Goal: Task Accomplishment & Management: Use online tool/utility

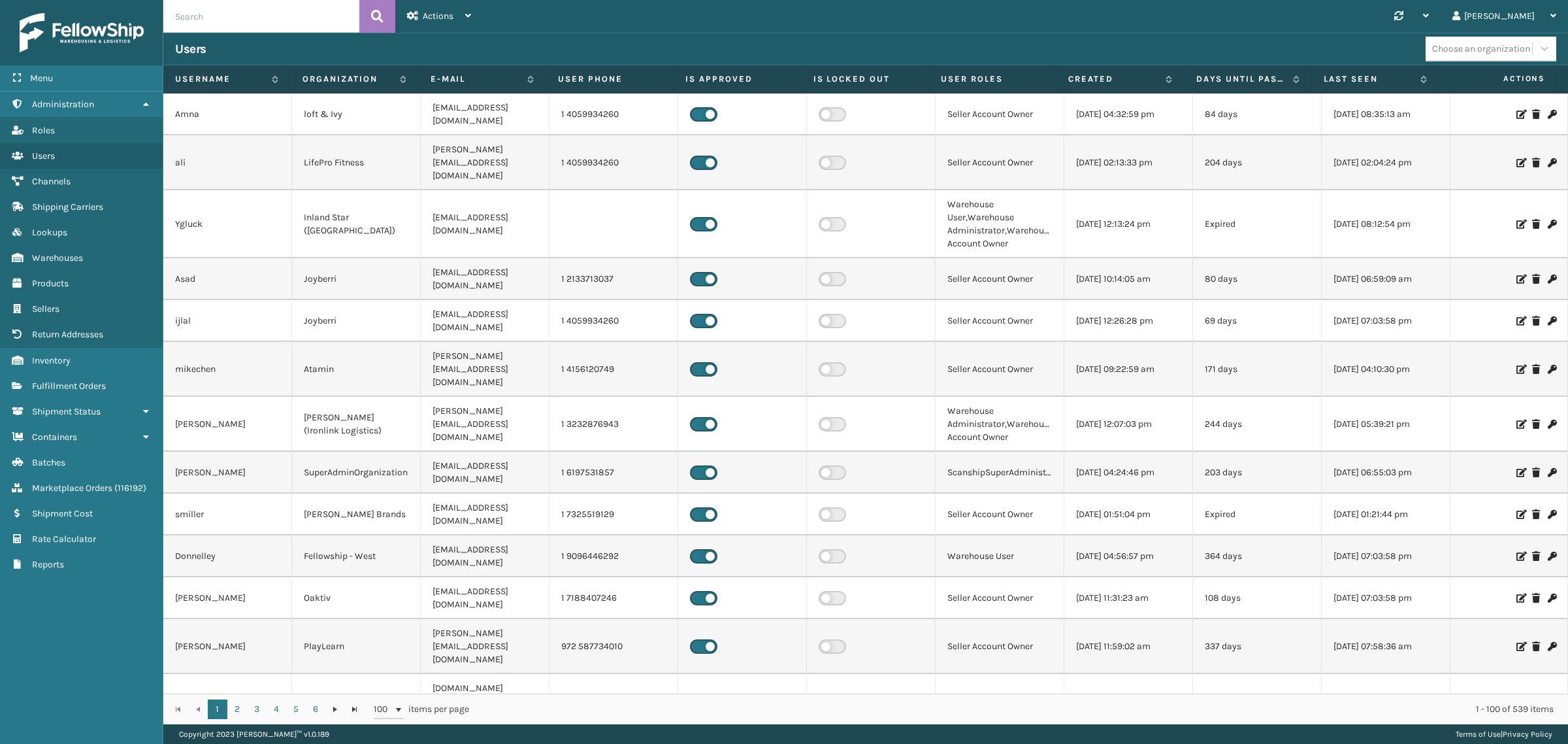
click at [601, 10] on div "Synchronise all channels Gil Log Out" at bounding box center [1025, 16] width 1086 height 33
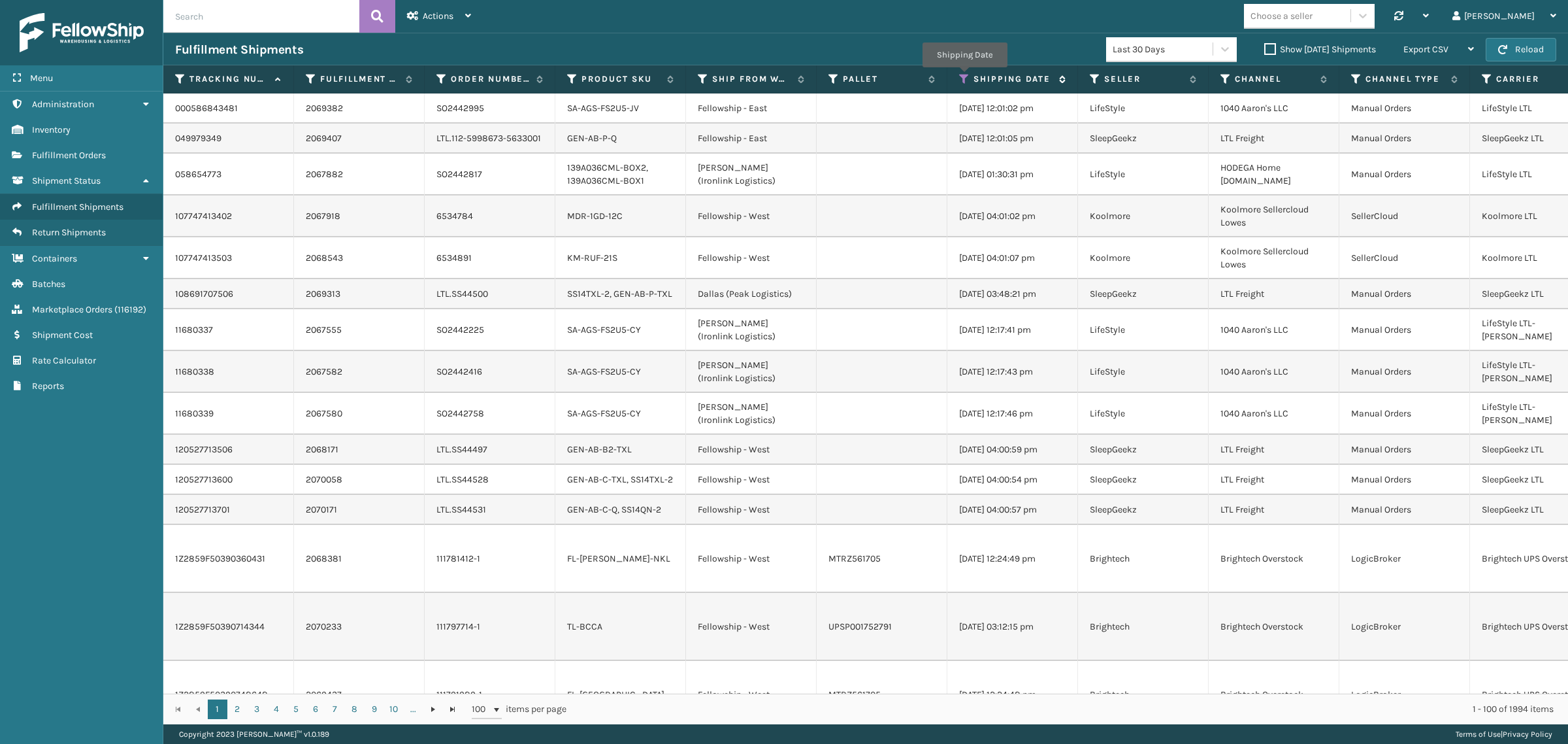
click at [964, 77] on icon at bounding box center [964, 79] width 10 height 12
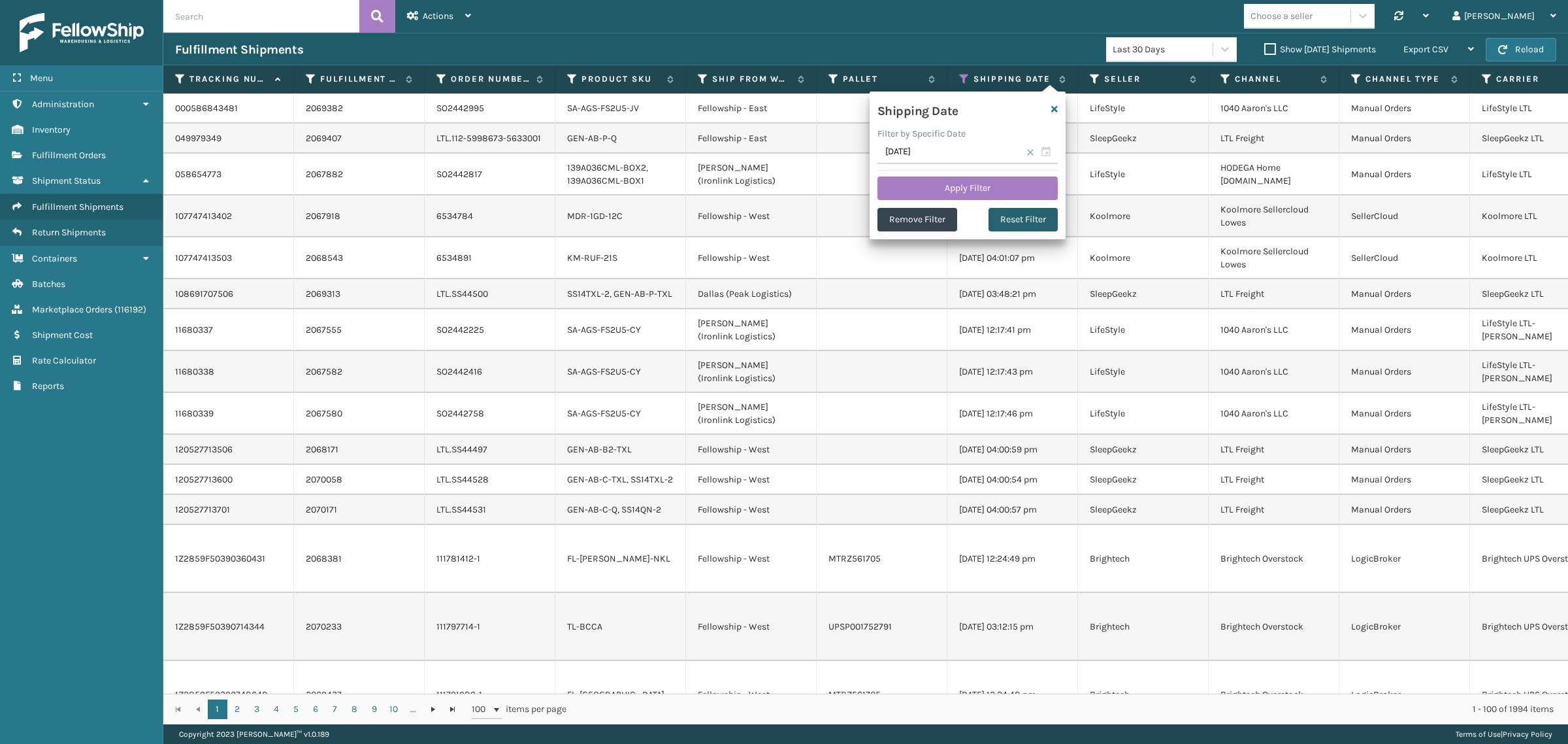
click at [1017, 218] on button "Reset Filter" at bounding box center [1023, 219] width 69 height 23
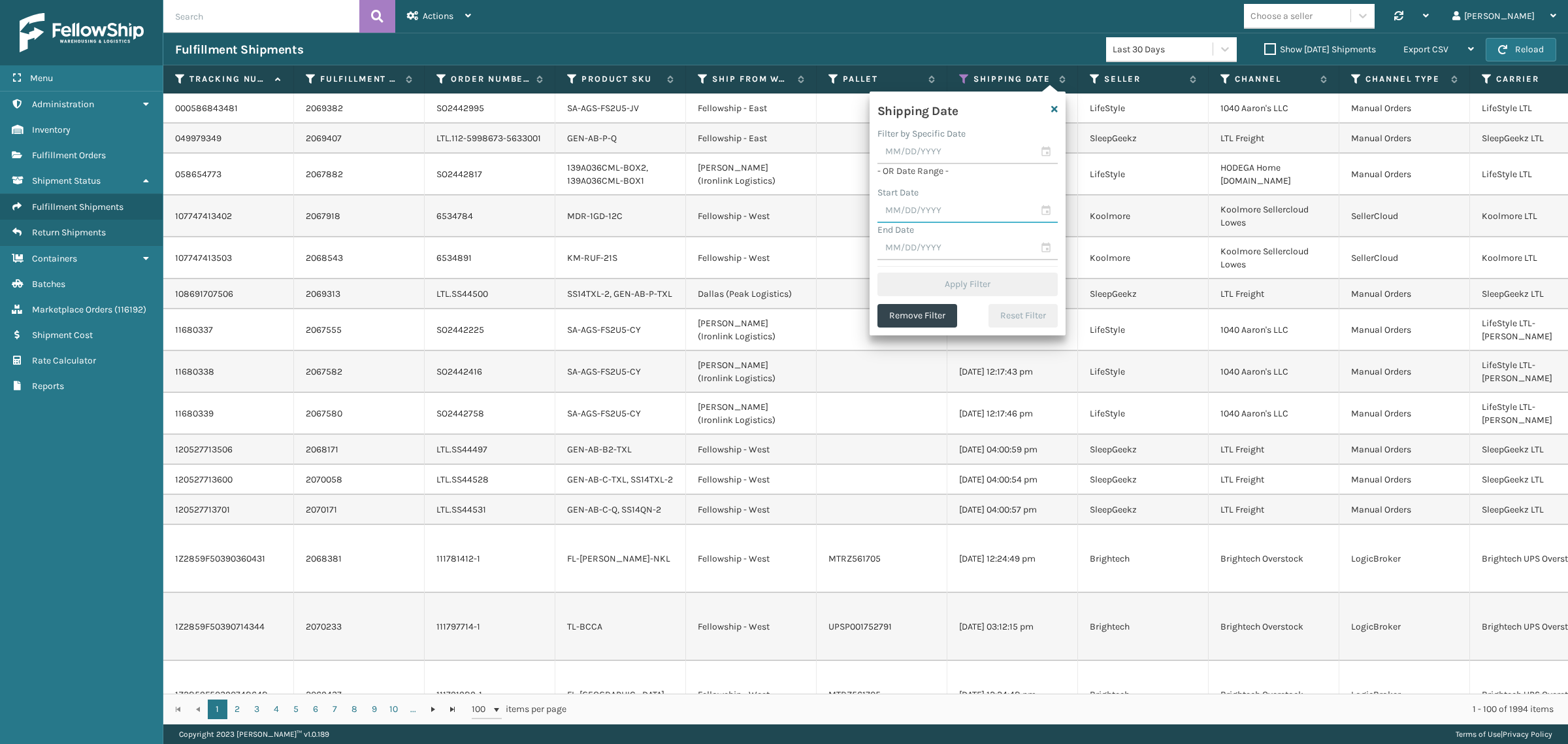
click at [919, 206] on input "text" at bounding box center [967, 210] width 180 height 23
click at [980, 289] on div "4" at bounding box center [984, 286] width 20 height 20
type input "[DATE]"
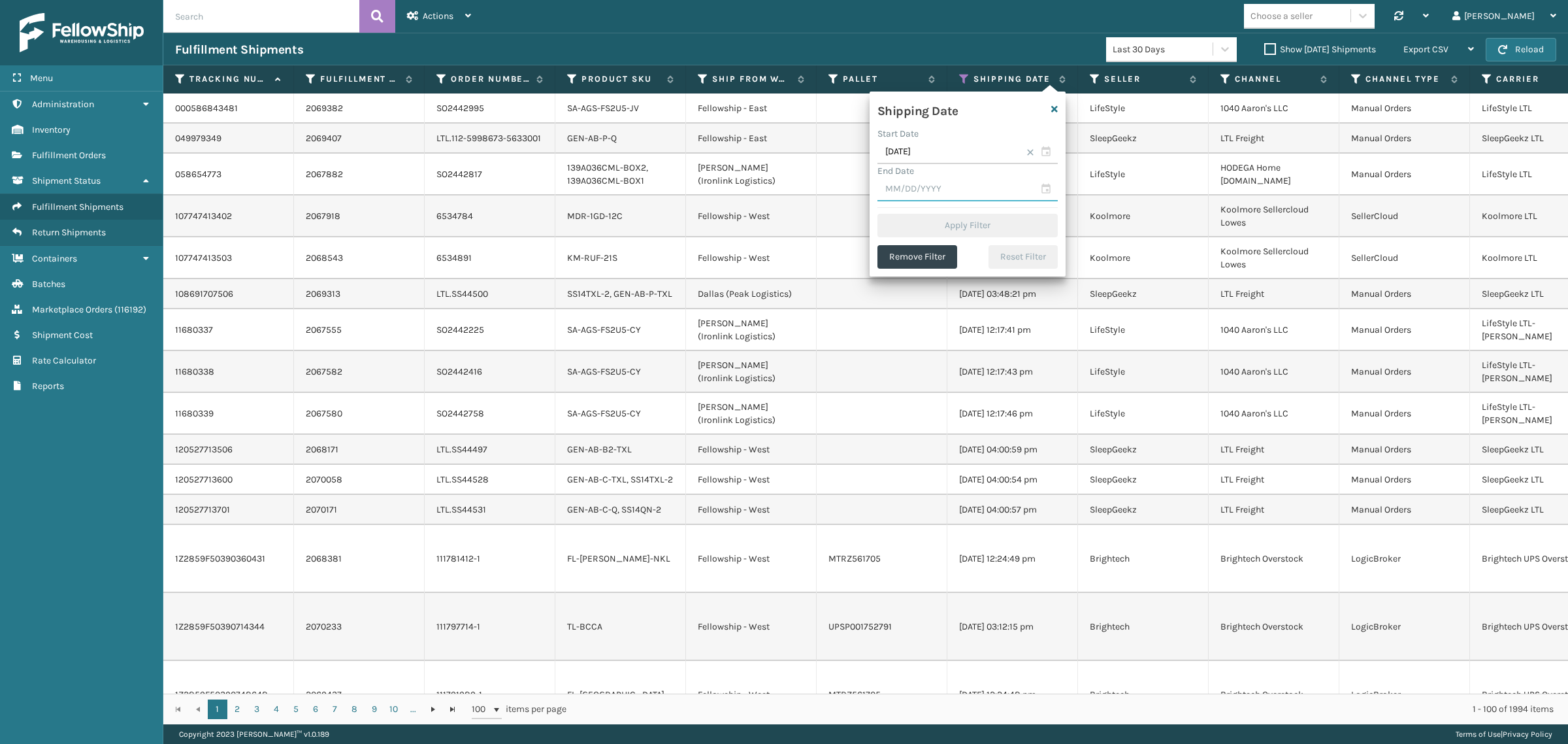
click at [968, 193] on input "text" at bounding box center [967, 189] width 180 height 23
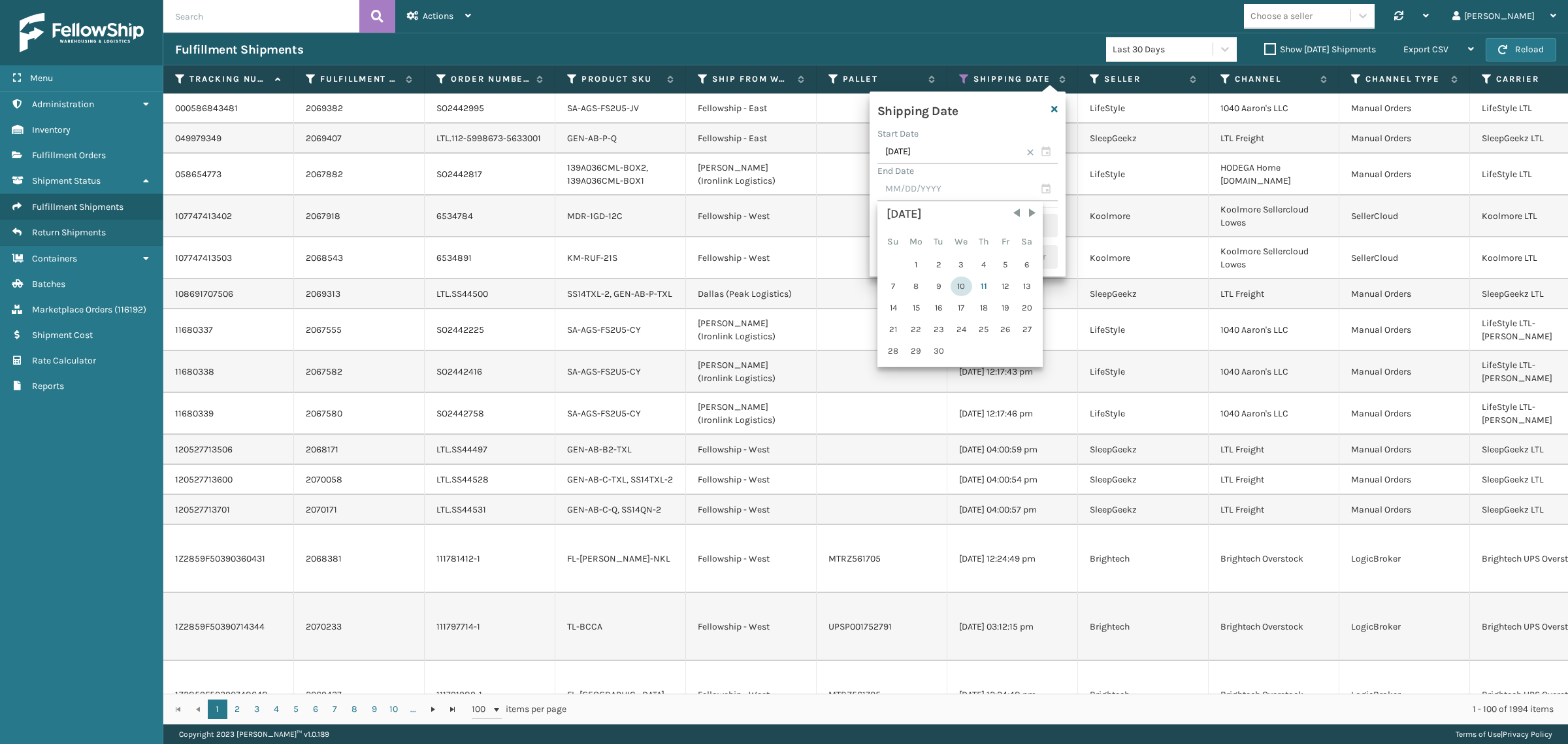
click at [961, 284] on div "10" at bounding box center [961, 286] width 22 height 20
type input "[DATE]"
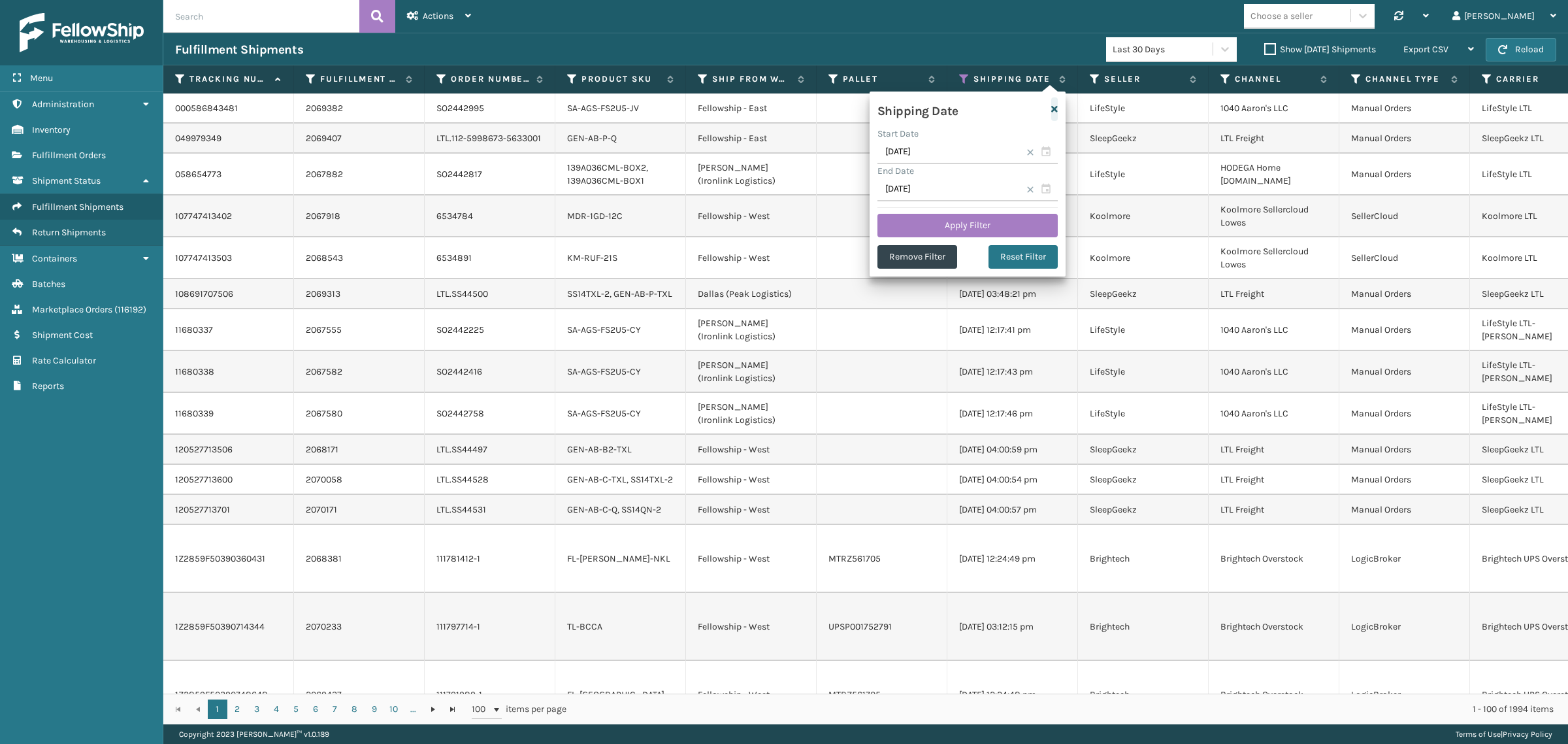
click at [1052, 108] on icon "button" at bounding box center [1055, 109] width 7 height 9
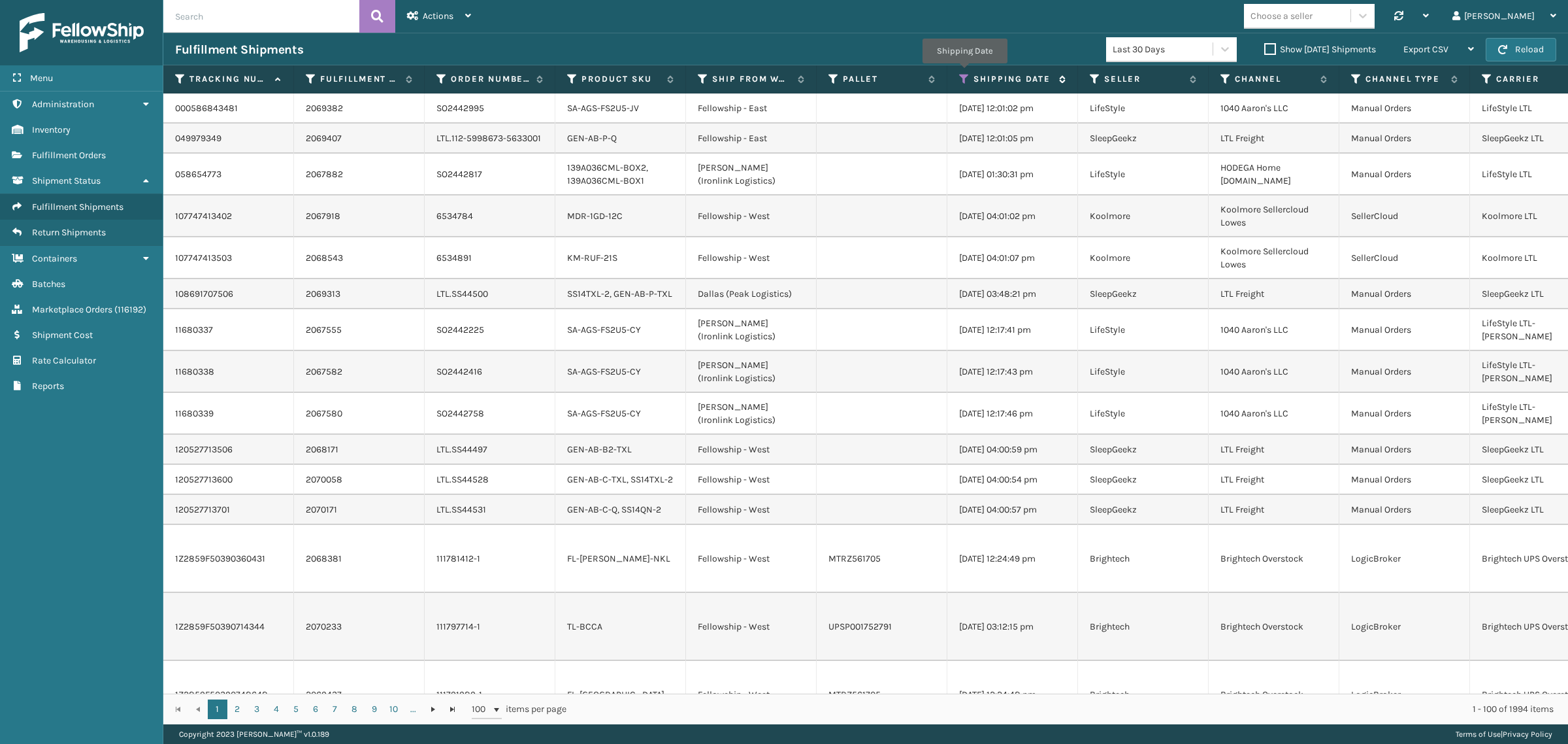
click at [964, 73] on icon at bounding box center [964, 79] width 10 height 12
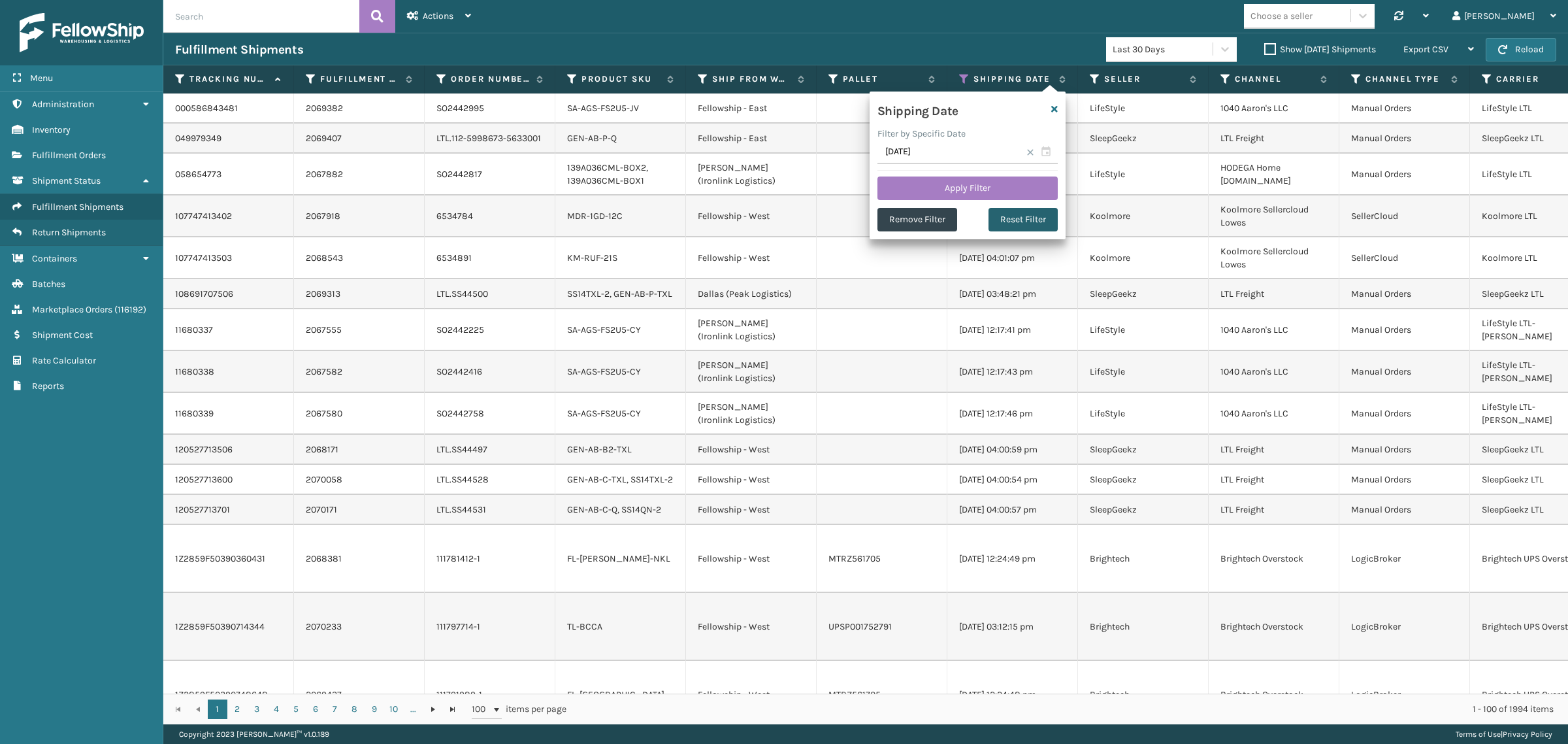
click at [1026, 219] on button "Reset Filter" at bounding box center [1023, 219] width 69 height 23
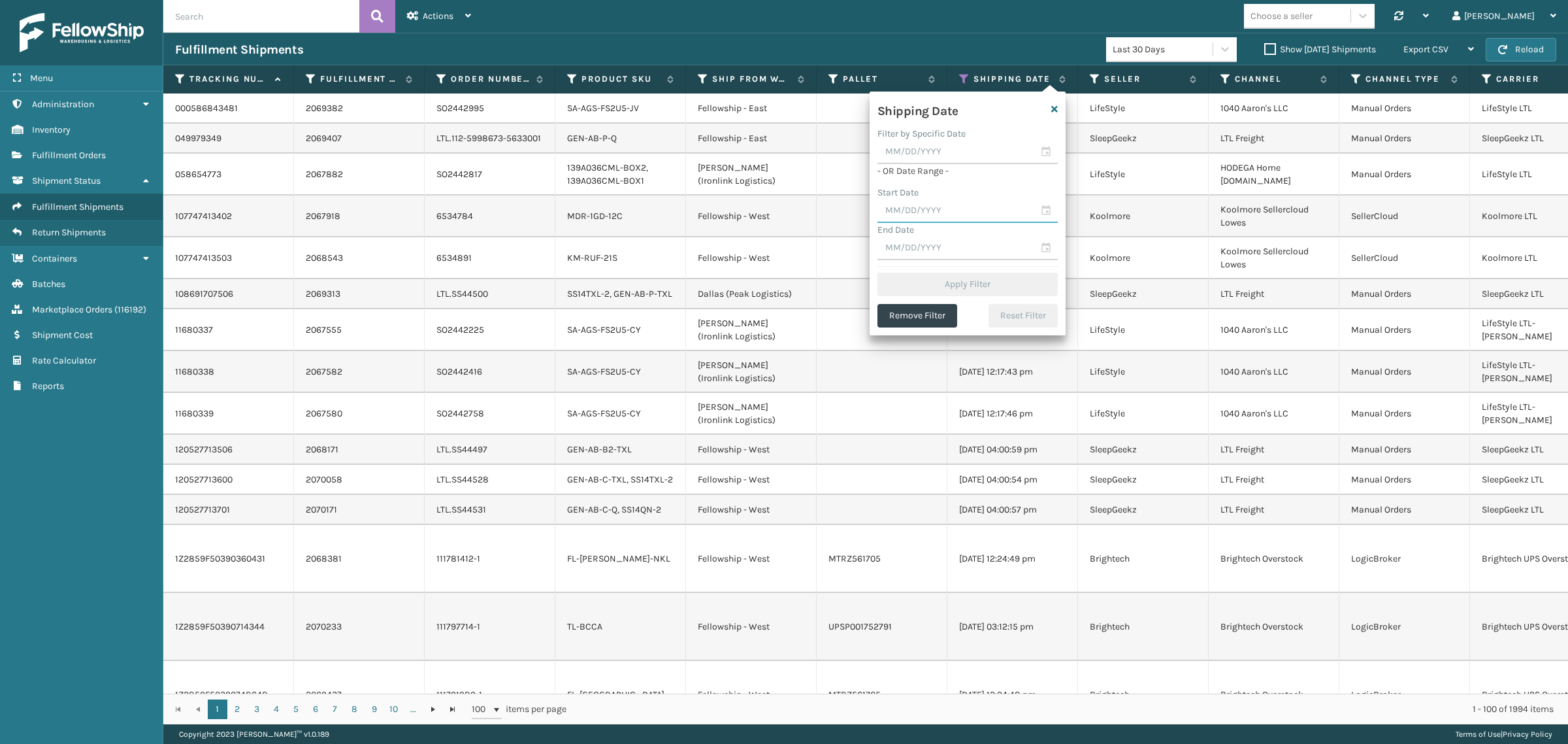
click at [926, 213] on input "text" at bounding box center [967, 210] width 180 height 23
click at [984, 282] on div "4" at bounding box center [984, 286] width 20 height 20
type input "[DATE]"
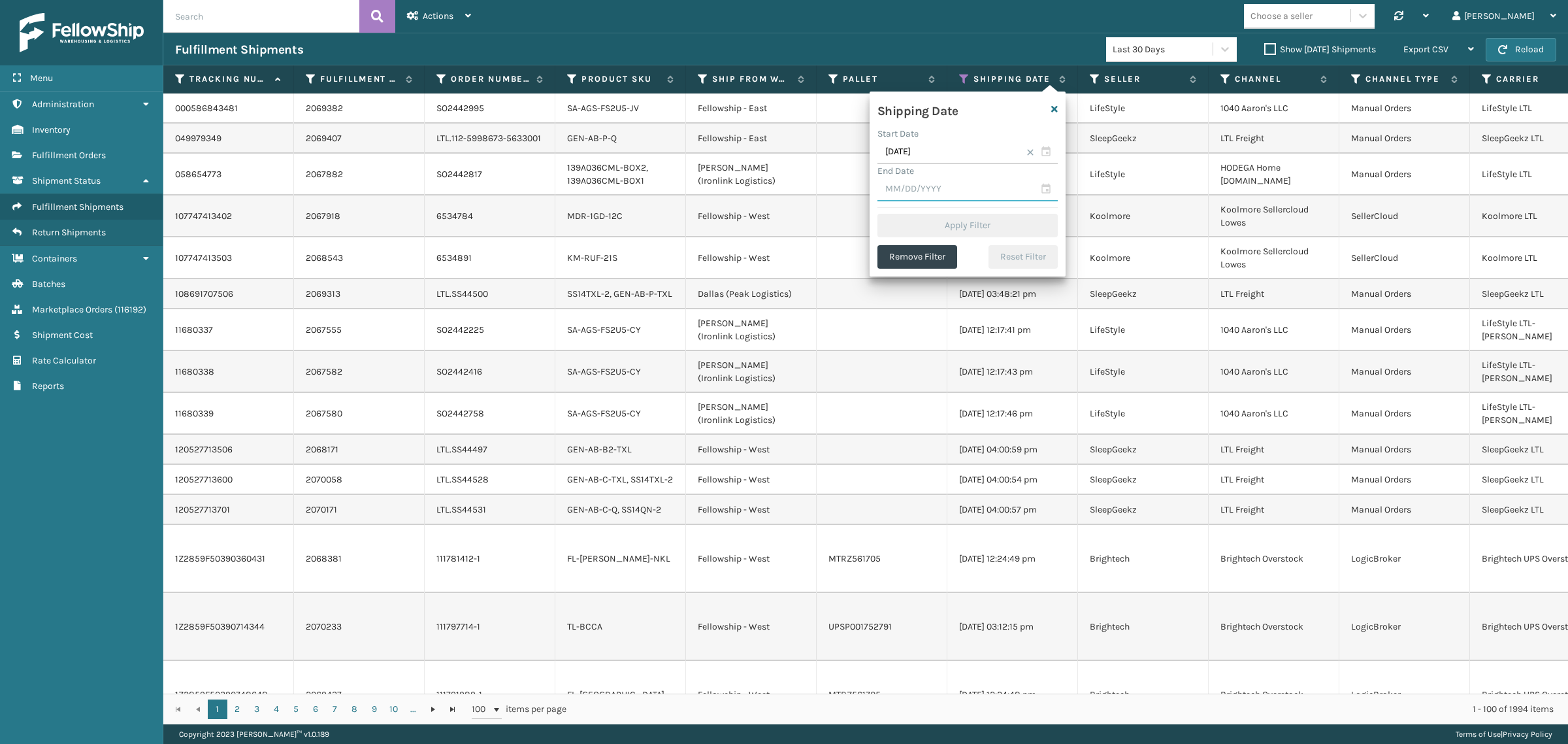
click at [945, 191] on input "text" at bounding box center [967, 189] width 180 height 23
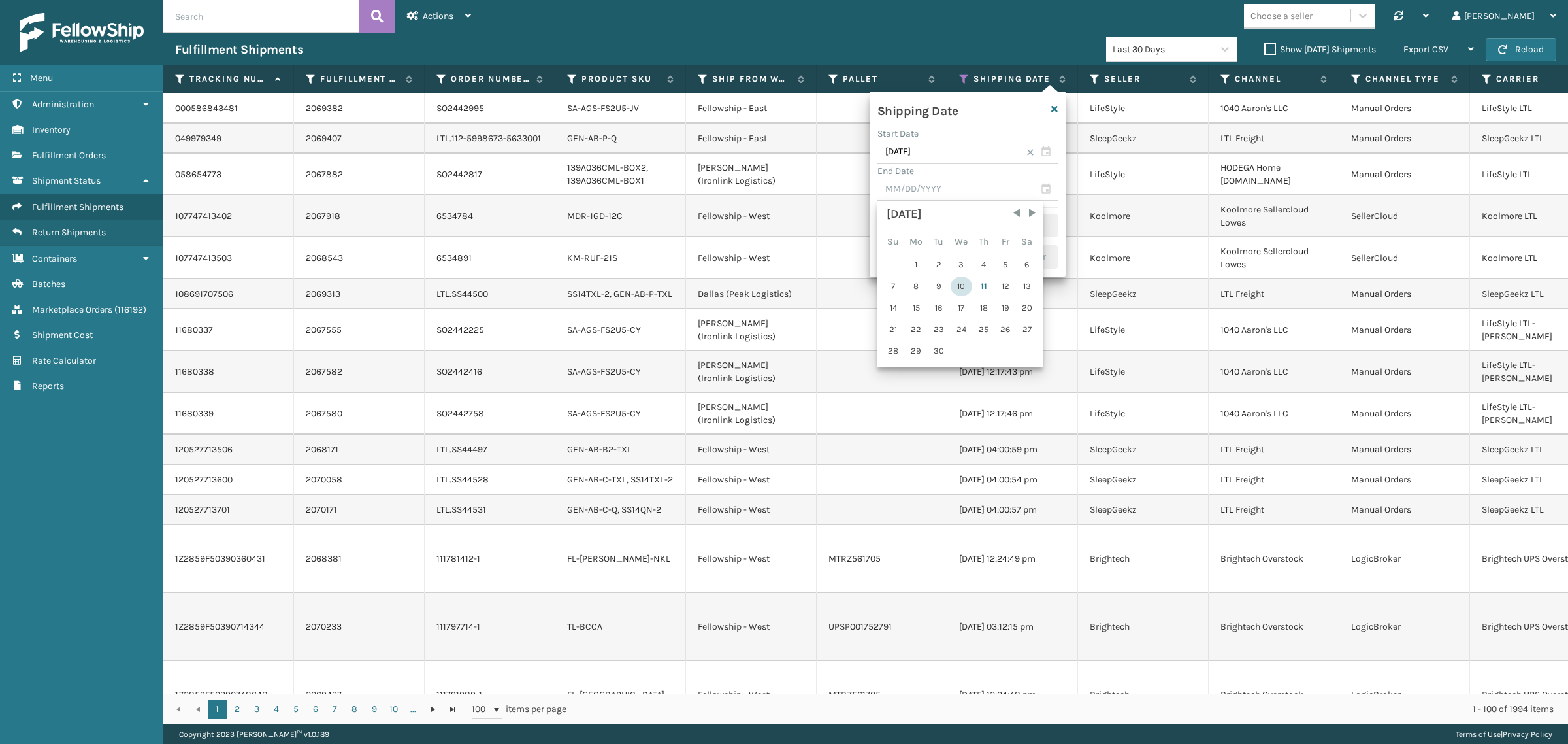
click at [958, 283] on div "10" at bounding box center [961, 286] width 22 height 20
type input "[DATE]"
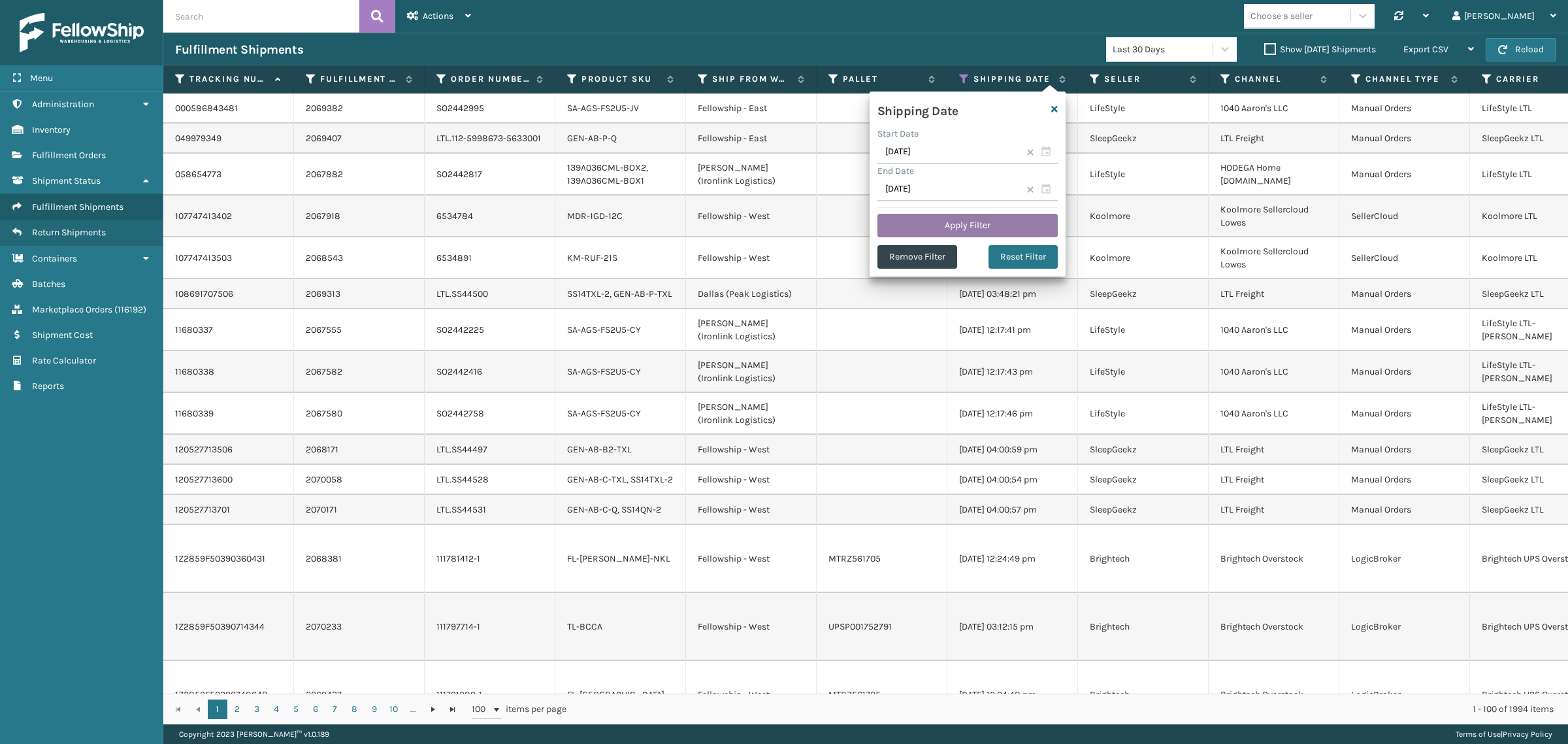
click at [955, 220] on button "Apply Filter" at bounding box center [967, 225] width 180 height 23
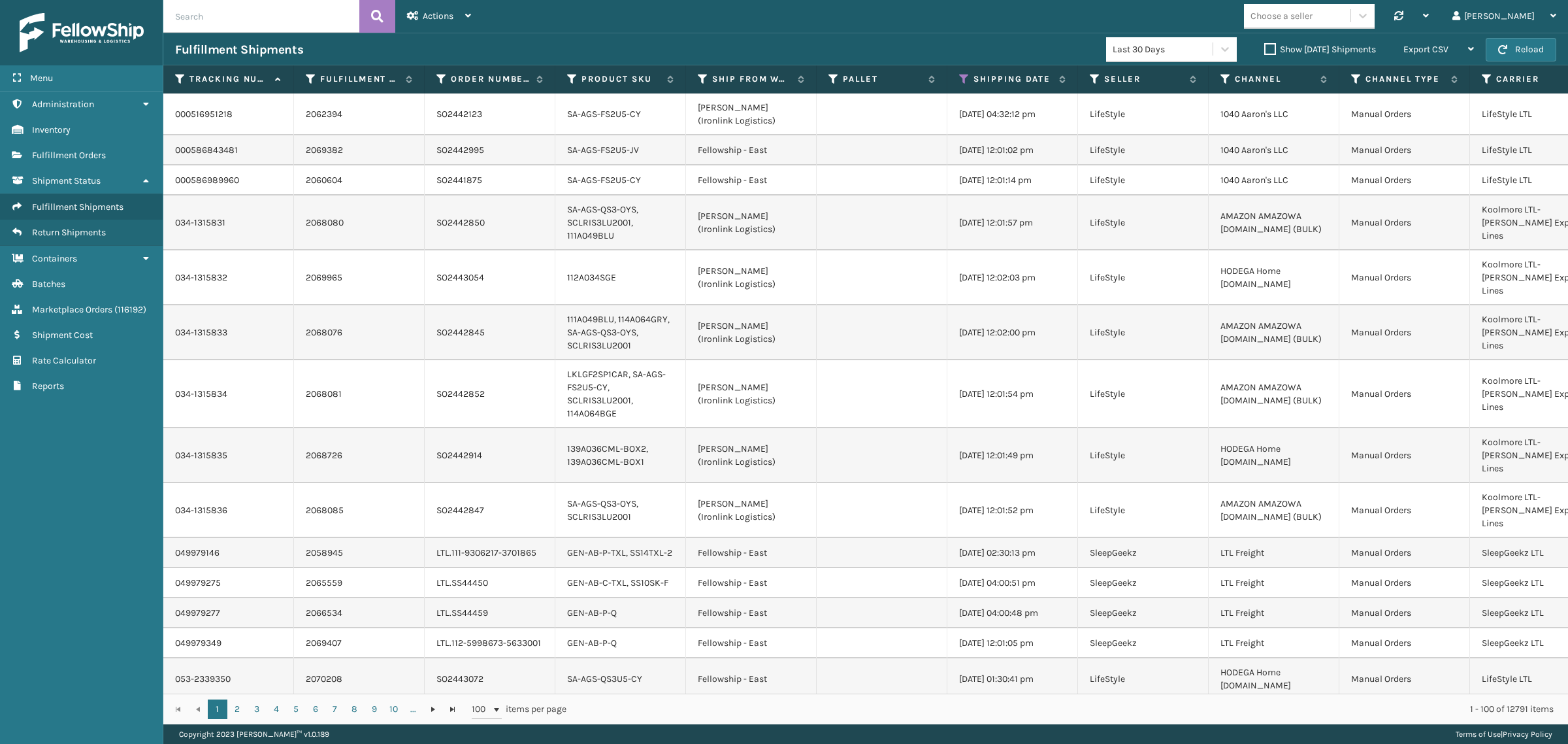
click at [1264, 49] on label "Show [DATE] Shipments" at bounding box center [1320, 49] width 112 height 11
click at [1264, 49] on input "Show [DATE] Shipments" at bounding box center [1264, 47] width 1 height 9
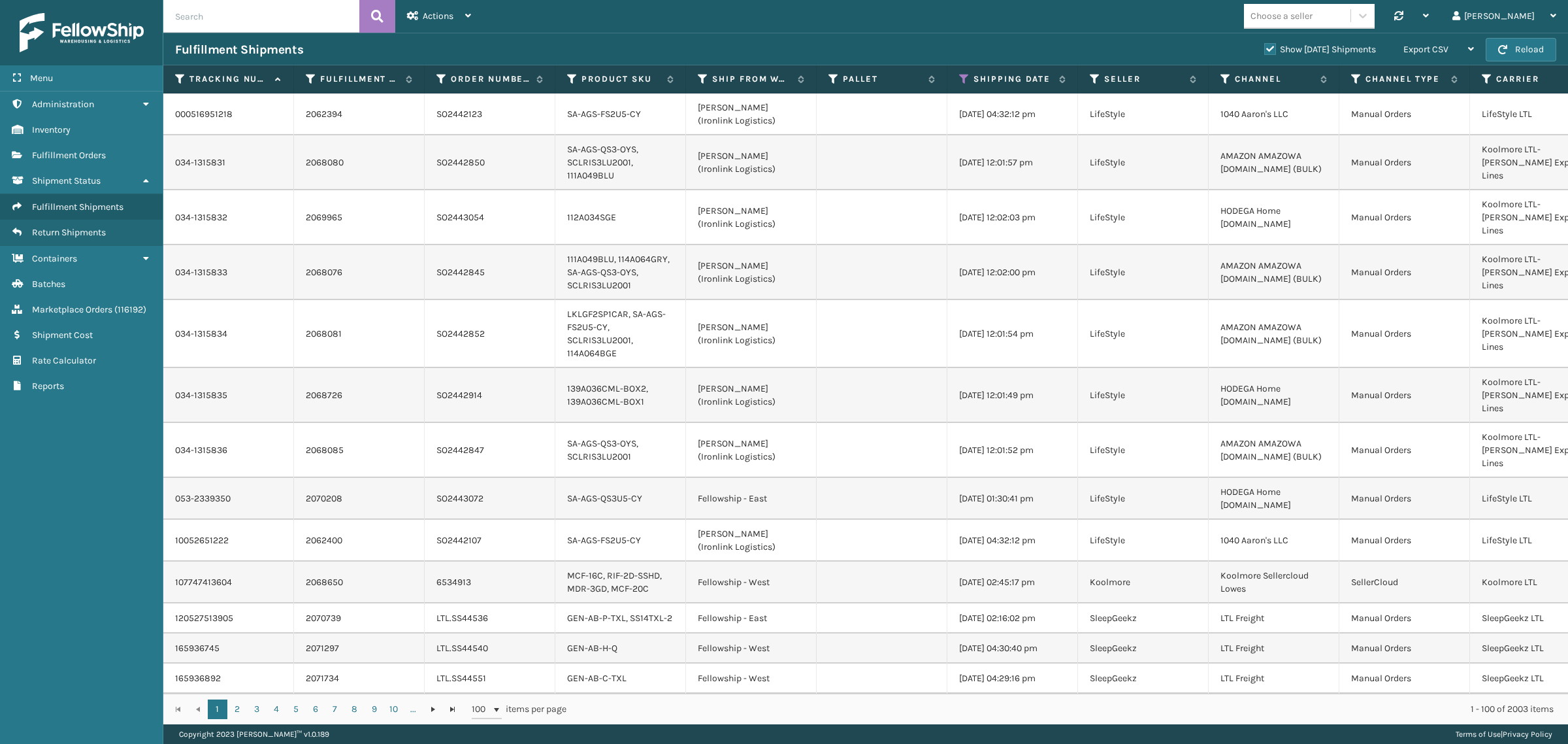
click at [1264, 47] on label "Show [DATE] Shipments" at bounding box center [1320, 49] width 112 height 11
click at [1264, 47] on input "Show [DATE] Shipments" at bounding box center [1264, 47] width 1 height 9
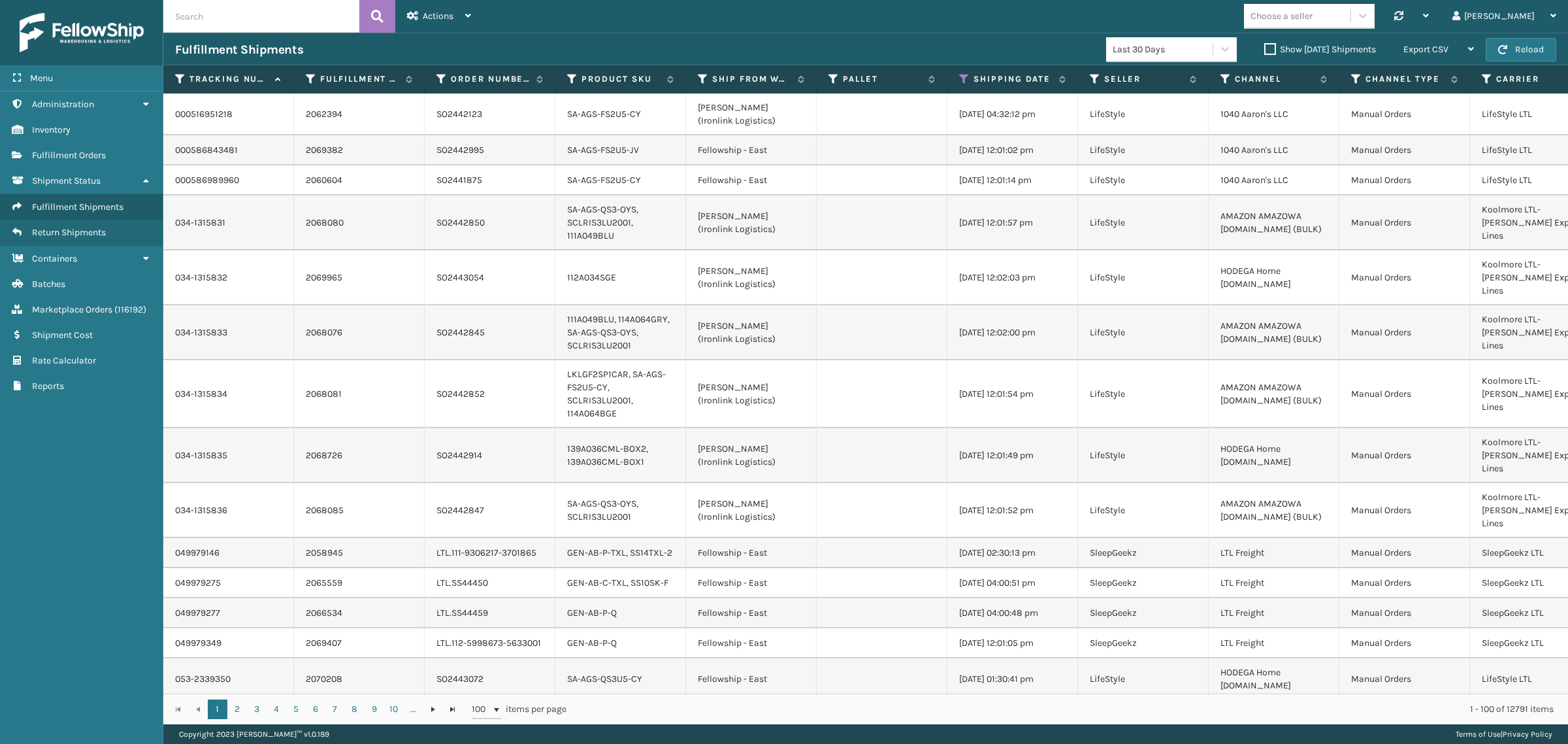
click at [569, 28] on div "Choose a seller Synchronise all channels Gil Log Out" at bounding box center [1025, 16] width 1086 height 33
click at [1456, 51] on div "Export CSV" at bounding box center [1439, 50] width 71 height 33
click at [1452, 121] on li "Export All Pages" at bounding box center [1397, 119] width 175 height 35
click at [959, 76] on icon at bounding box center [964, 79] width 10 height 12
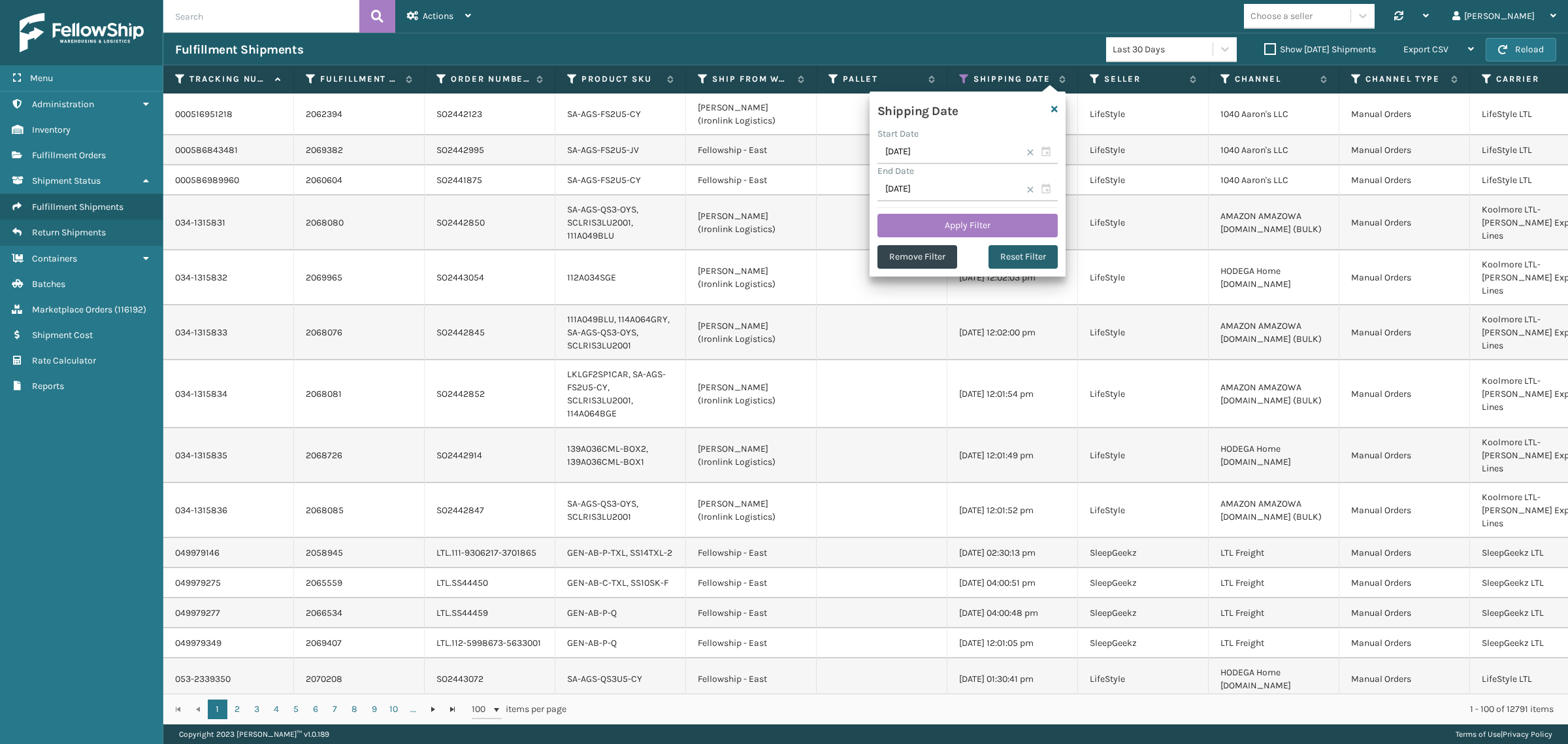
click at [1012, 253] on button "Reset Filter" at bounding box center [1023, 256] width 69 height 23
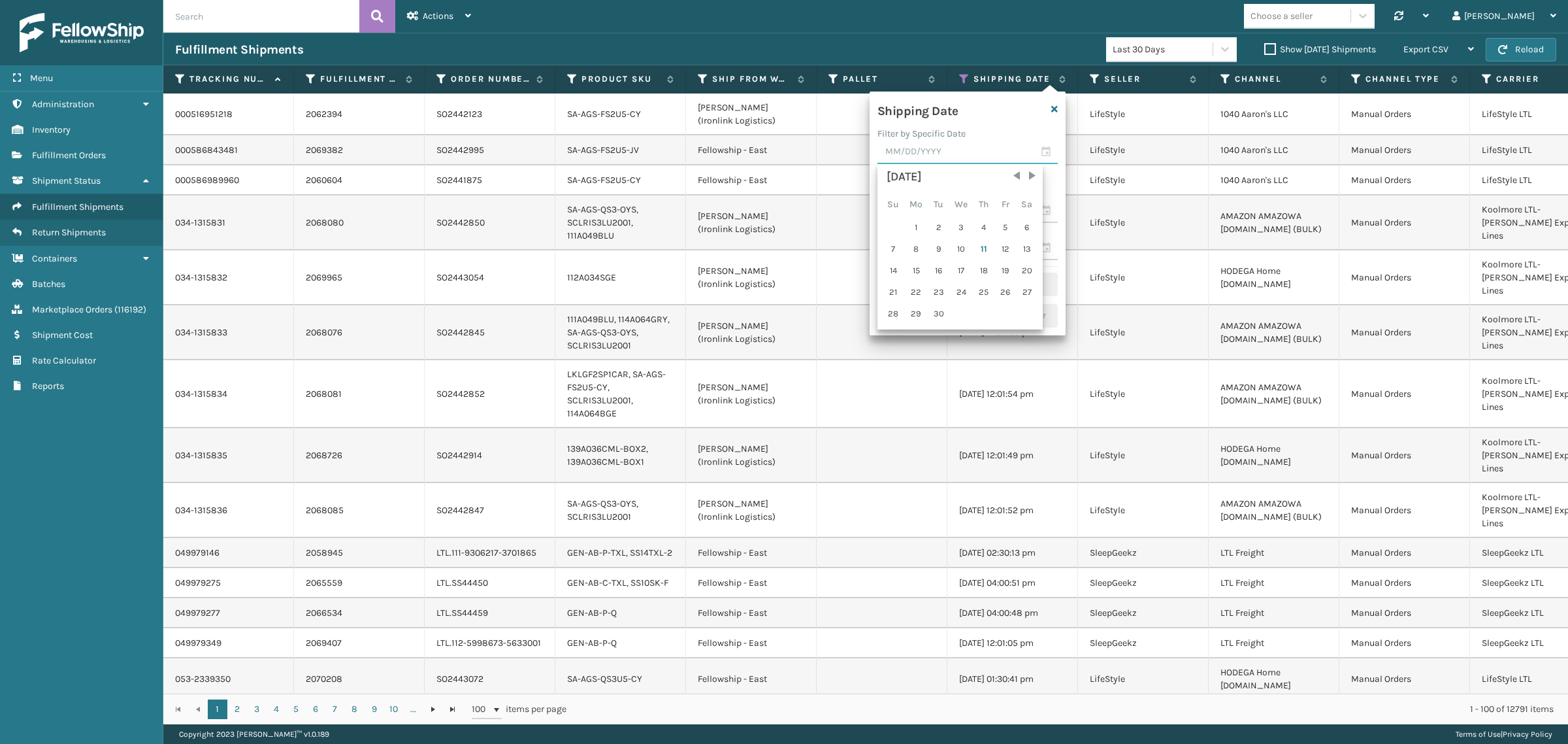
click at [918, 153] on input "text" at bounding box center [967, 152] width 180 height 23
click at [961, 247] on div "10" at bounding box center [961, 249] width 22 height 20
type input "[DATE]"
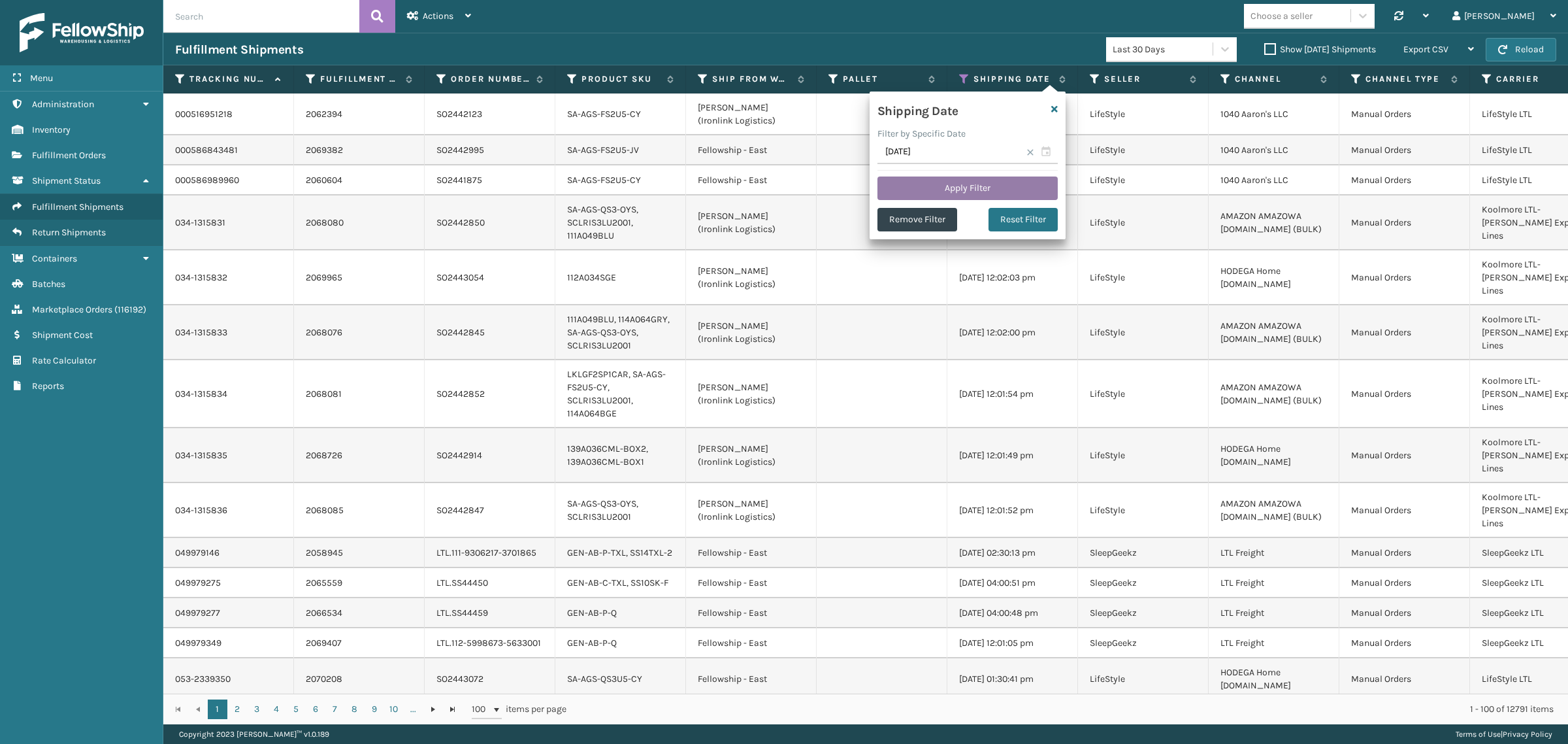
click at [963, 185] on button "Apply Filter" at bounding box center [967, 188] width 180 height 23
